Goal: Task Accomplishment & Management: Manage account settings

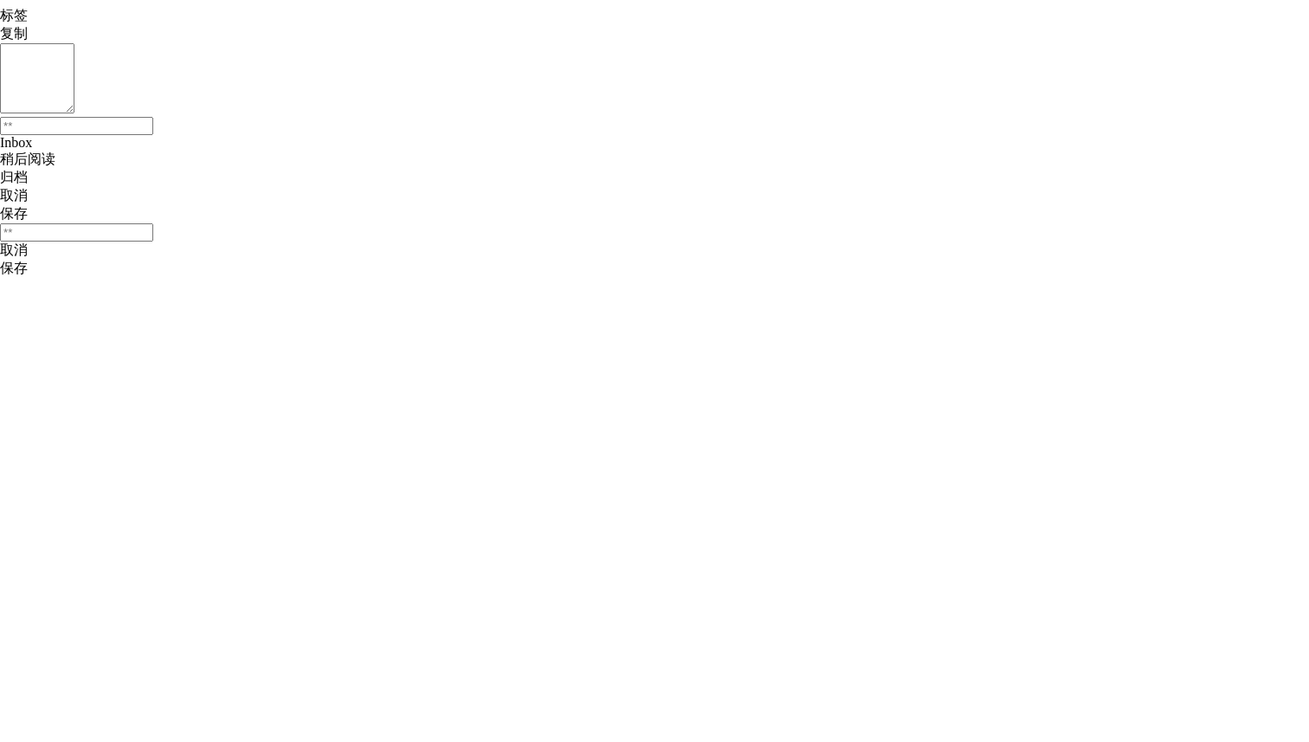
click at [1284, 278] on div at bounding box center [654, 278] width 1309 height 0
click at [1290, 271] on div at bounding box center [654, 271] width 1309 height 0
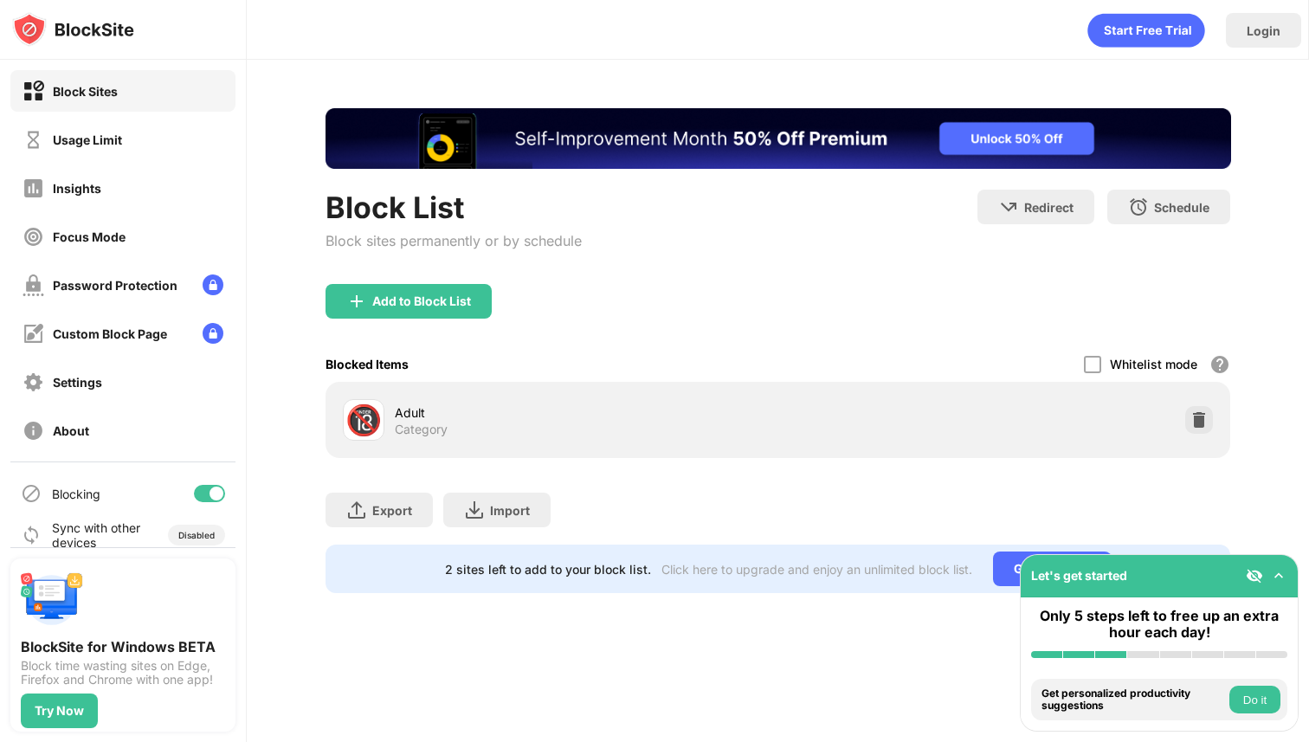
click at [136, 241] on div "Focus Mode" at bounding box center [122, 237] width 225 height 42
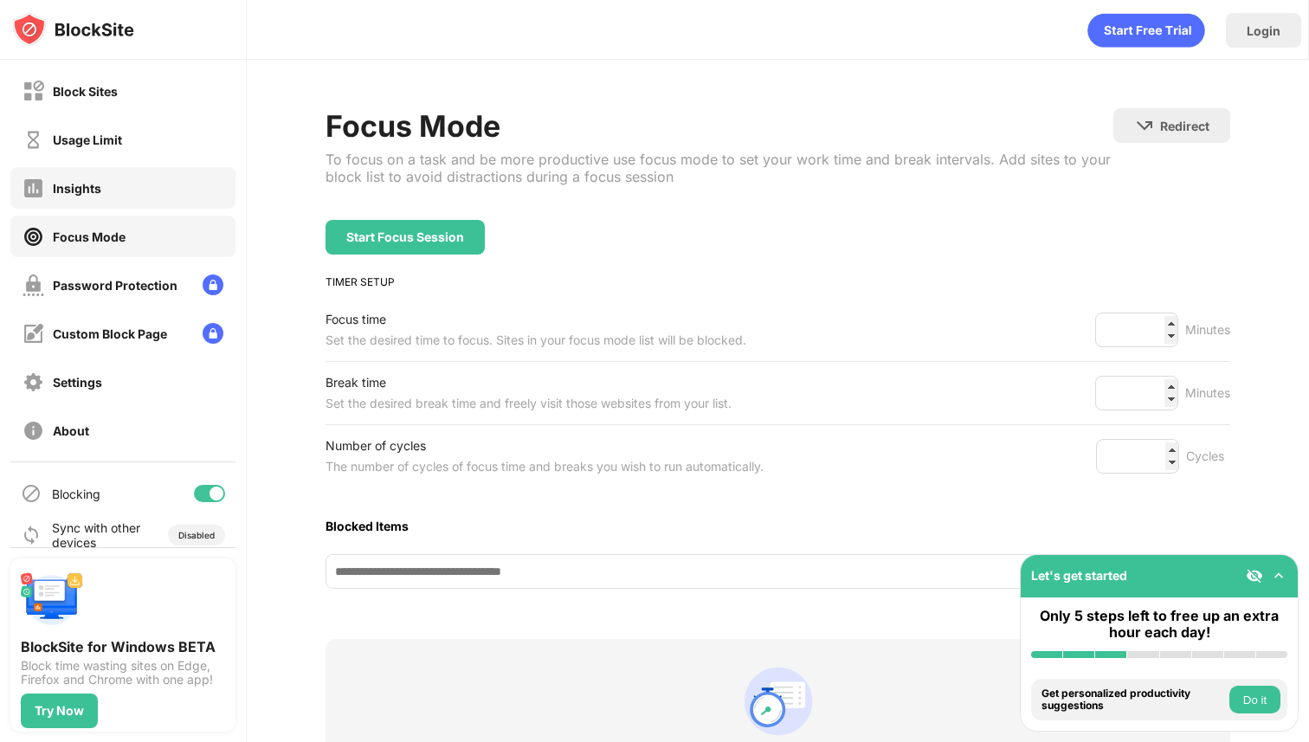
click at [136, 193] on div "Insights" at bounding box center [122, 188] width 225 height 42
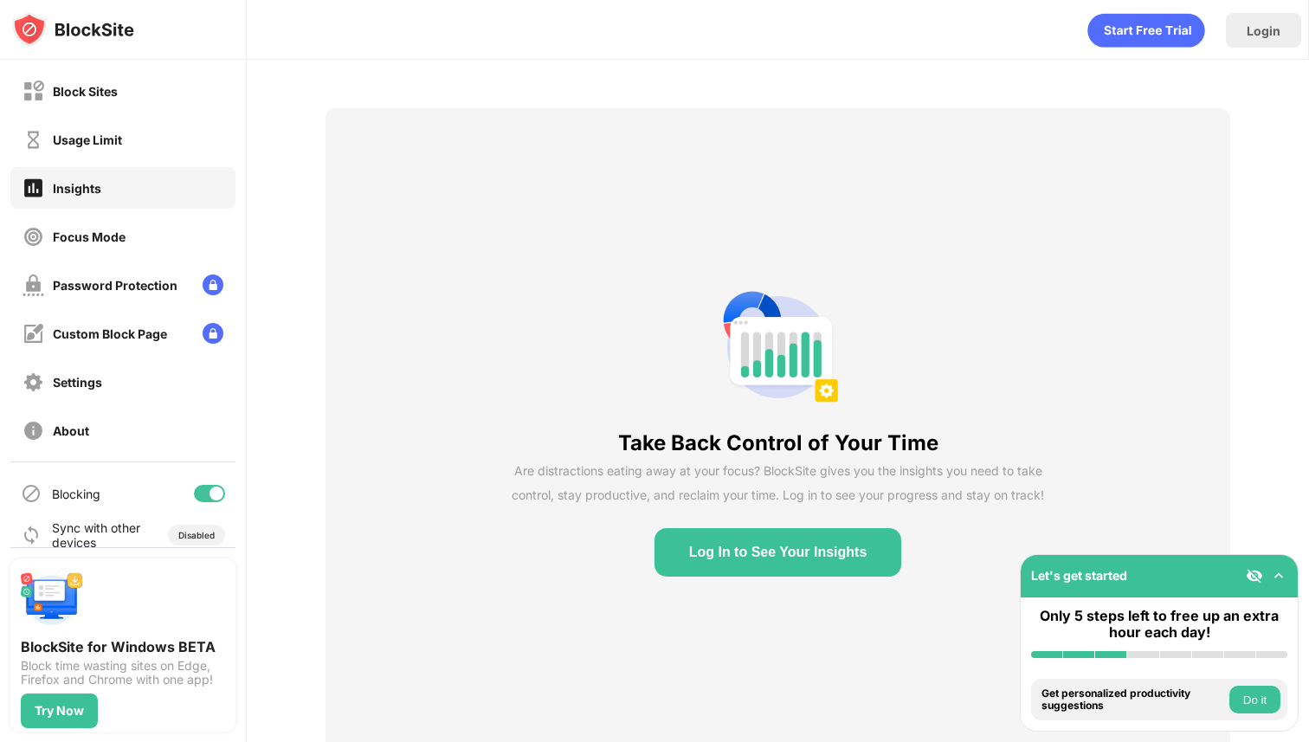
click at [139, 156] on div "Usage Limit" at bounding box center [122, 140] width 225 height 42
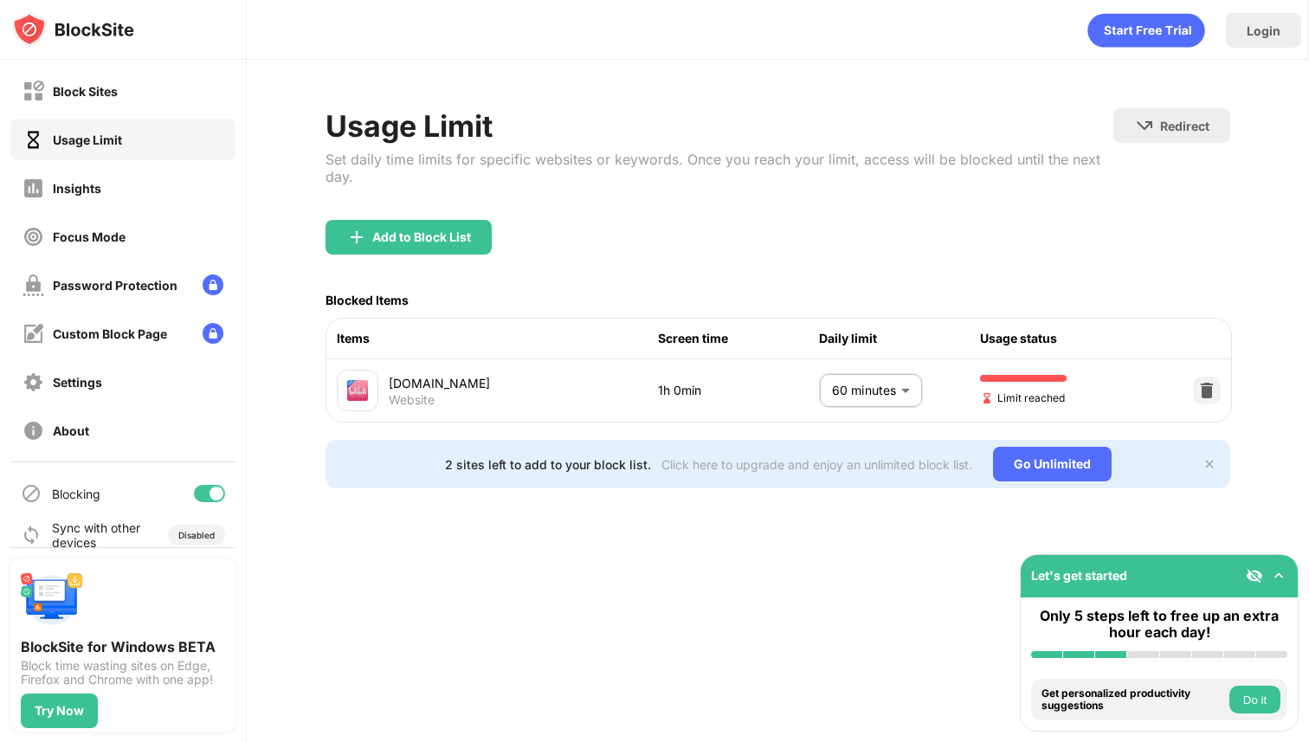
click at [881, 385] on body "Block Sites Usage Limit Insights Focus Mode Password Protection Custom Block Pa…" at bounding box center [654, 371] width 1309 height 742
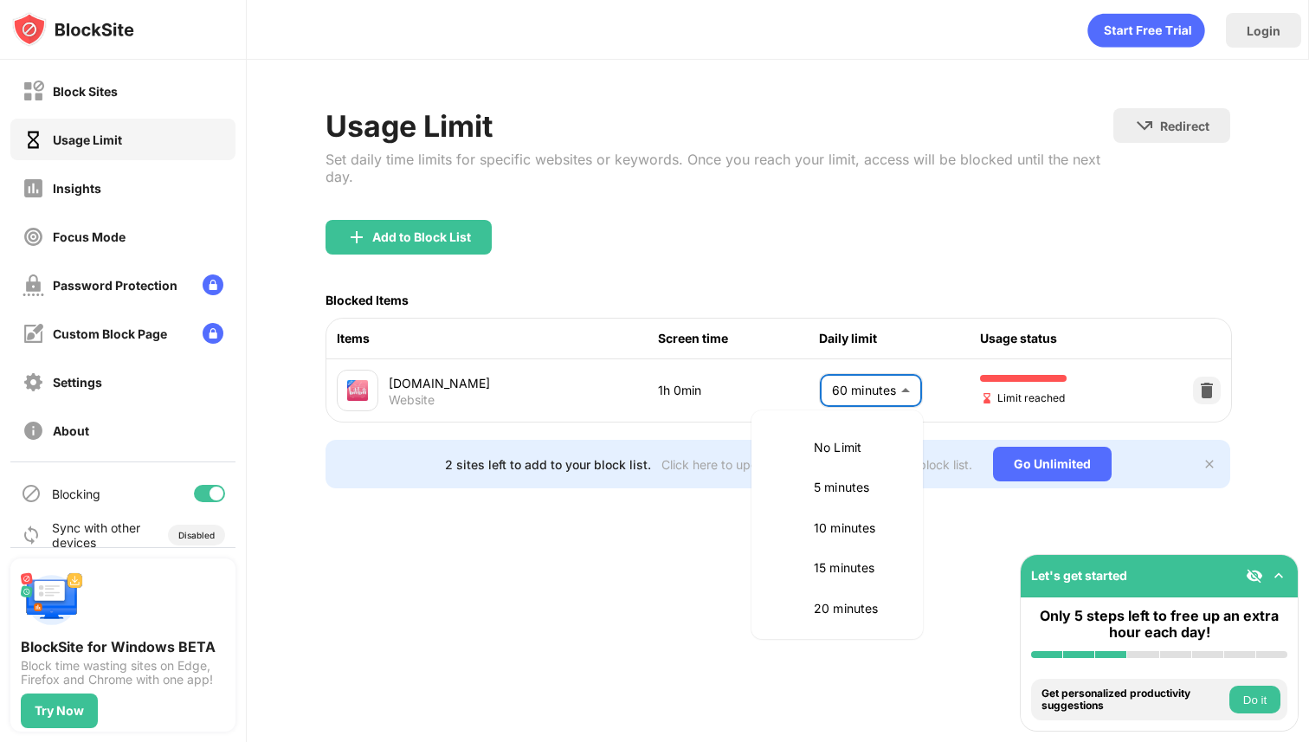
scroll to position [405, 0]
click at [833, 556] on p "1.5 hours" at bounding box center [858, 564] width 88 height 19
type input "**"
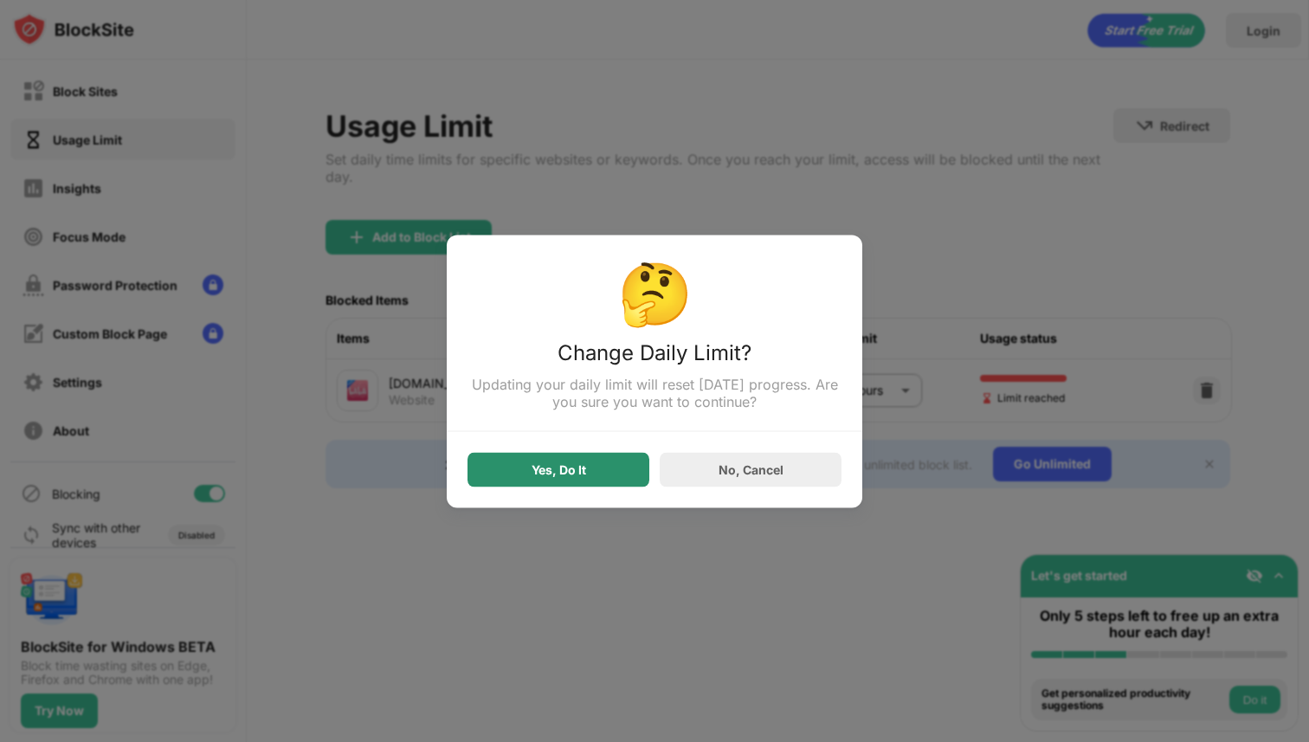
click at [593, 480] on div "Yes, Do It" at bounding box center [559, 469] width 182 height 35
